Goal: Transaction & Acquisition: Purchase product/service

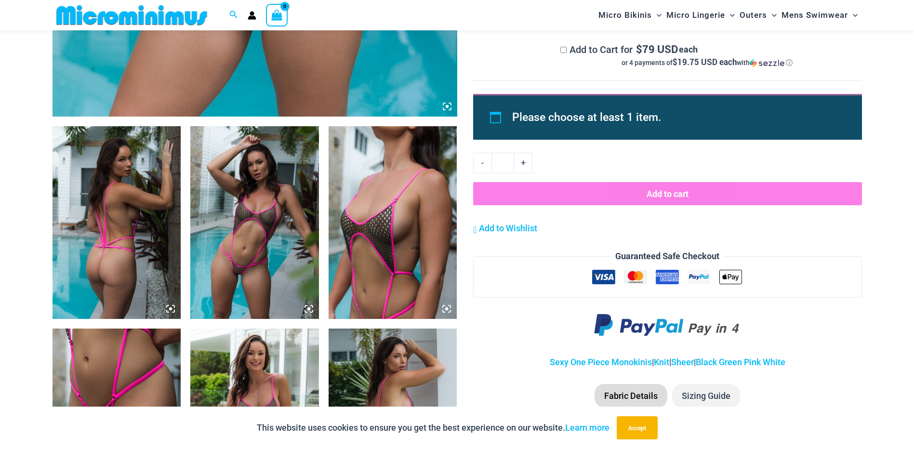
scroll to position [572, 0]
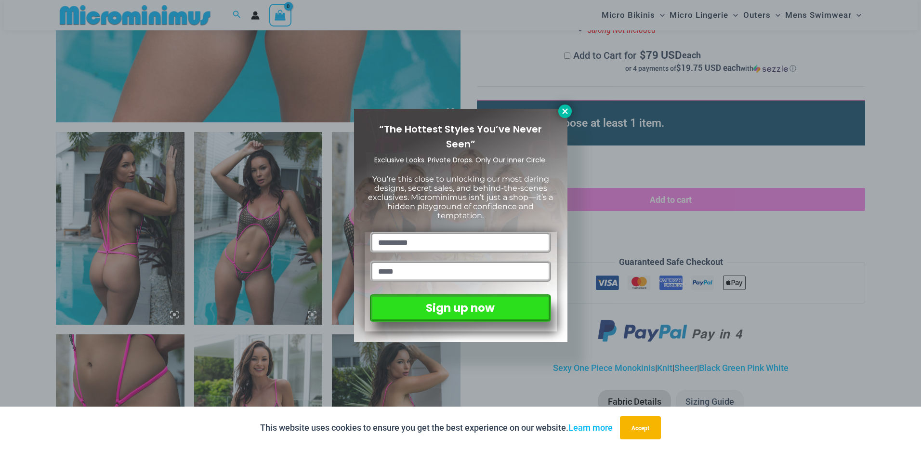
click at [568, 107] on icon at bounding box center [565, 111] width 9 height 9
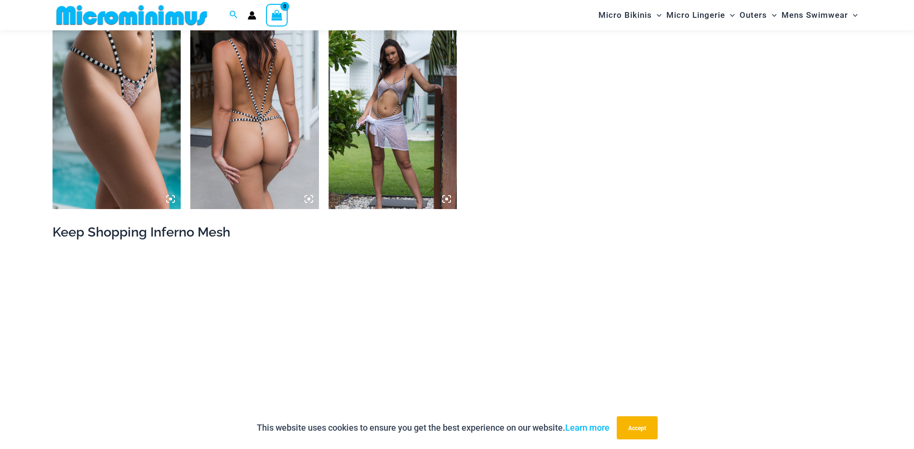
scroll to position [1535, 0]
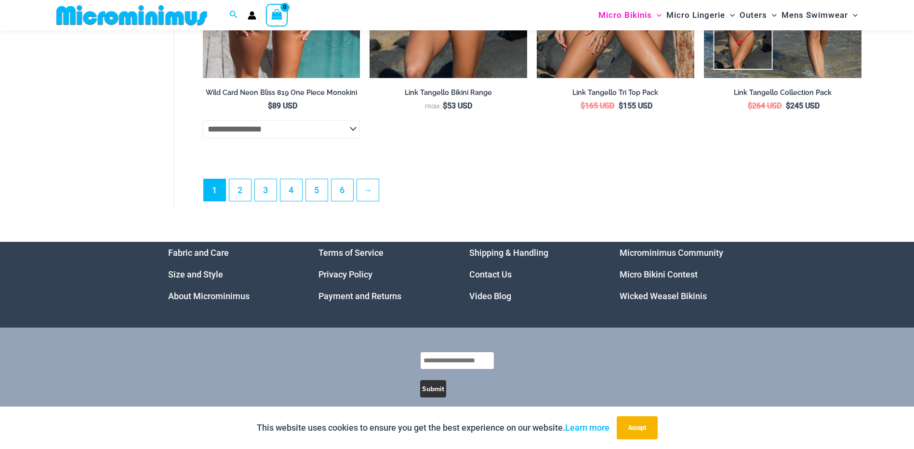
scroll to position [2775, 0]
